Goal: Information Seeking & Learning: Learn about a topic

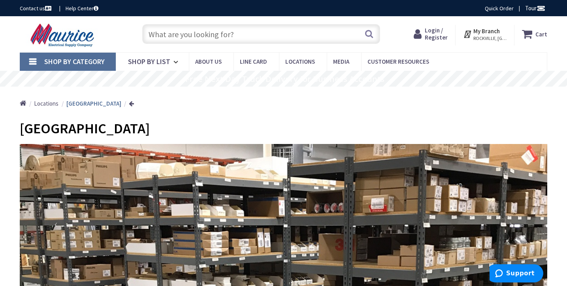
click at [59, 60] on span "Shop By Category" at bounding box center [74, 61] width 60 height 9
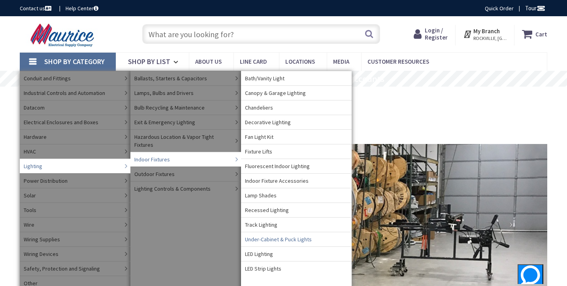
click at [263, 240] on span "Under-Cabinet & Puck Lights" at bounding box center [278, 239] width 67 height 8
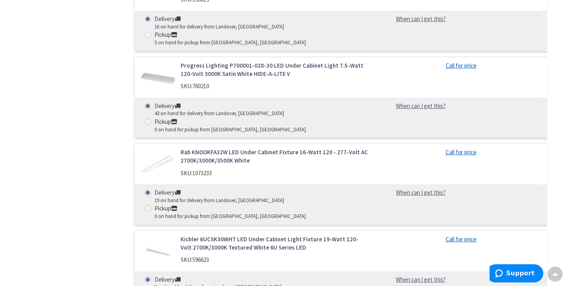
scroll to position [551, 0]
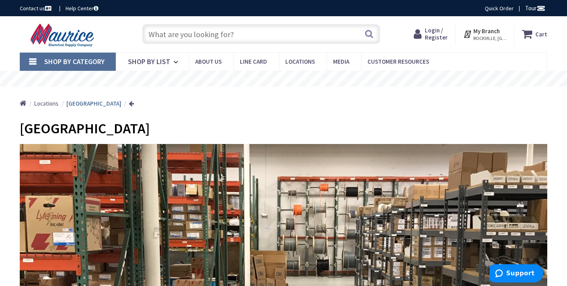
click at [70, 62] on span "Shop By Category" at bounding box center [74, 61] width 60 height 9
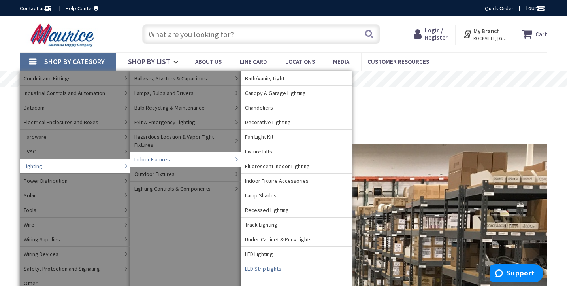
click at [267, 270] on span "LED Strip Lights" at bounding box center [263, 268] width 36 height 8
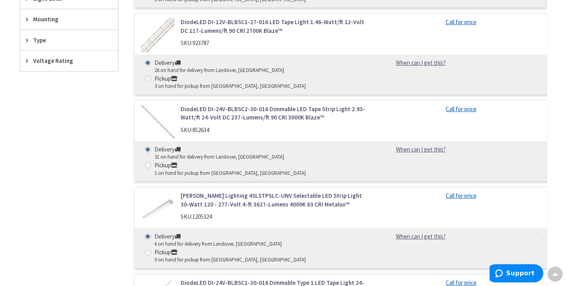
scroll to position [393, 0]
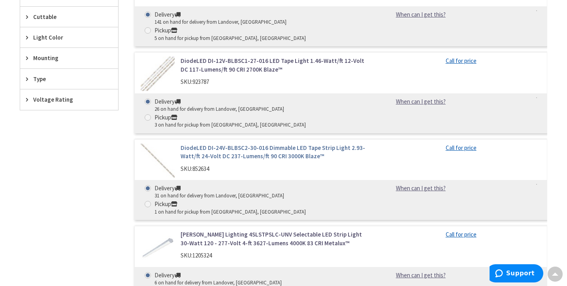
click at [297, 143] on link "DiodeLED DI-24V-BLBSC2-30-016 Dimmable LED Tape Strip Light 2.93-Watt/ft 24-Vol…" at bounding box center [274, 151] width 188 height 17
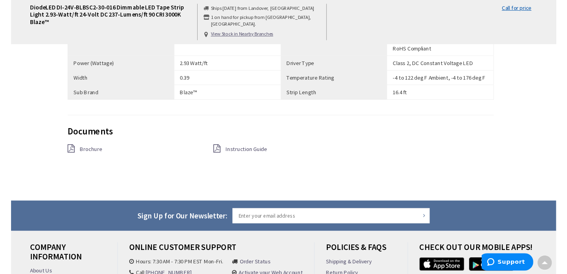
scroll to position [608, 0]
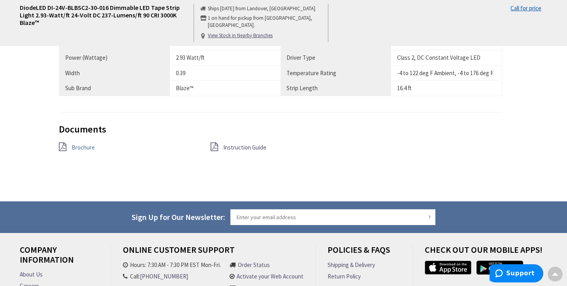
click at [79, 143] on span "Brochure" at bounding box center [82, 147] width 23 height 8
